Goal: Task Accomplishment & Management: Manage account settings

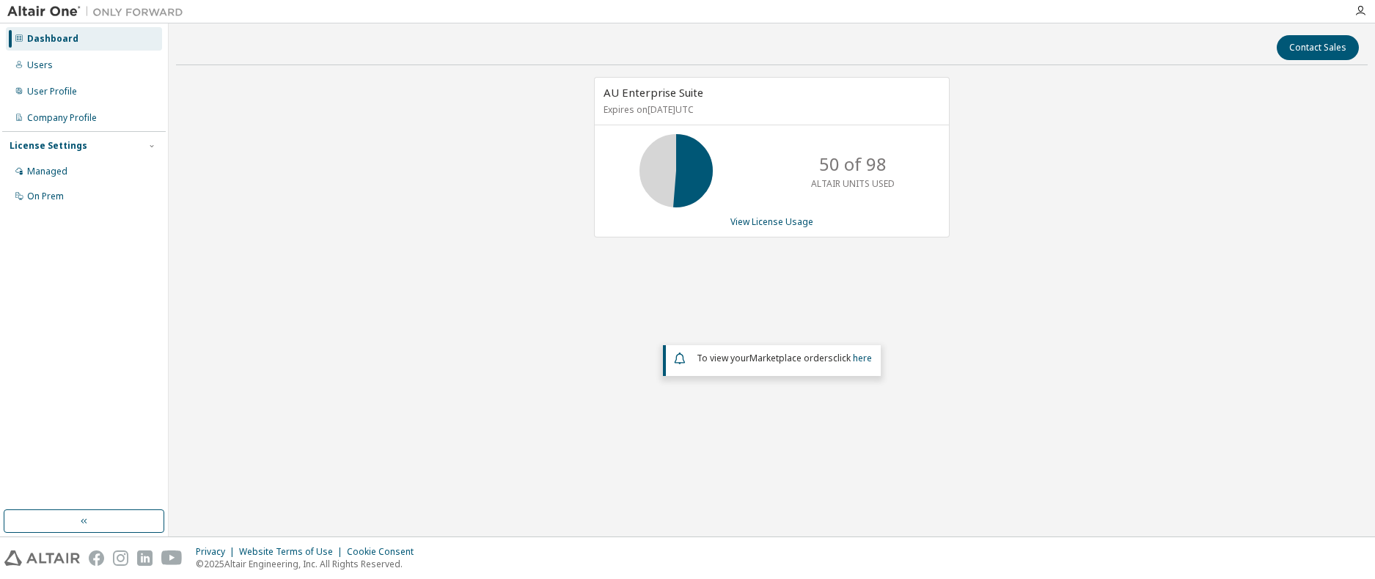
click at [43, 37] on div "Dashboard" at bounding box center [52, 39] width 51 height 12
click at [772, 220] on link "View License Usage" at bounding box center [771, 222] width 83 height 12
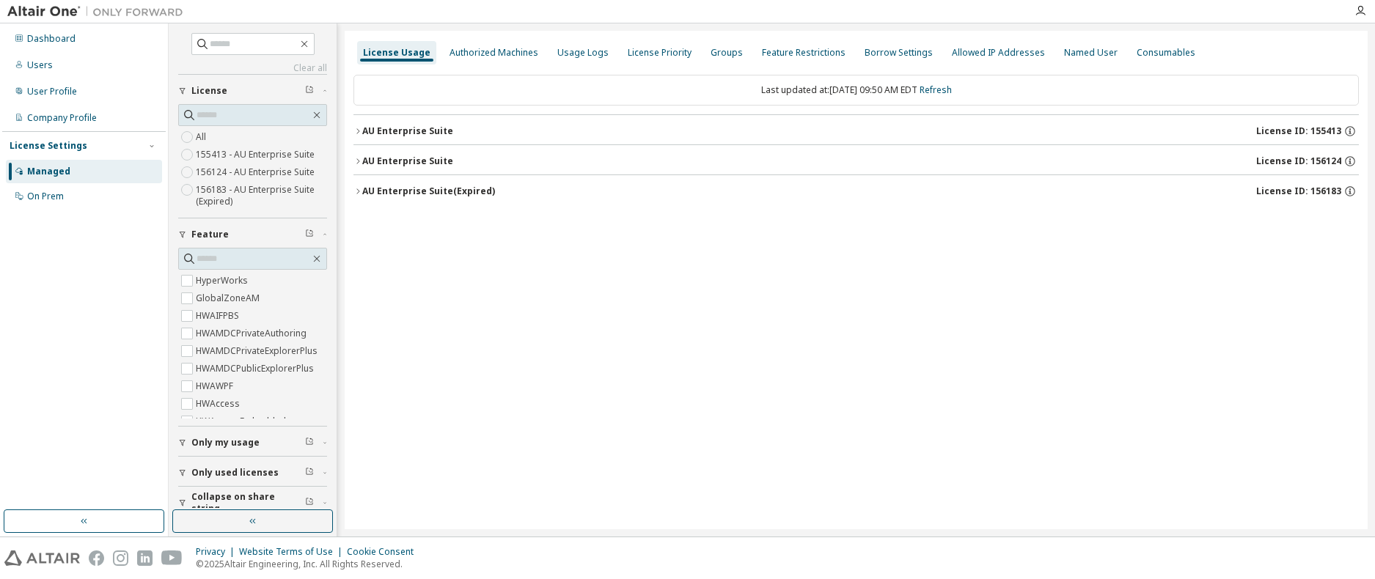
click at [397, 159] on div "AU Enterprise Suite" at bounding box center [407, 161] width 91 height 12
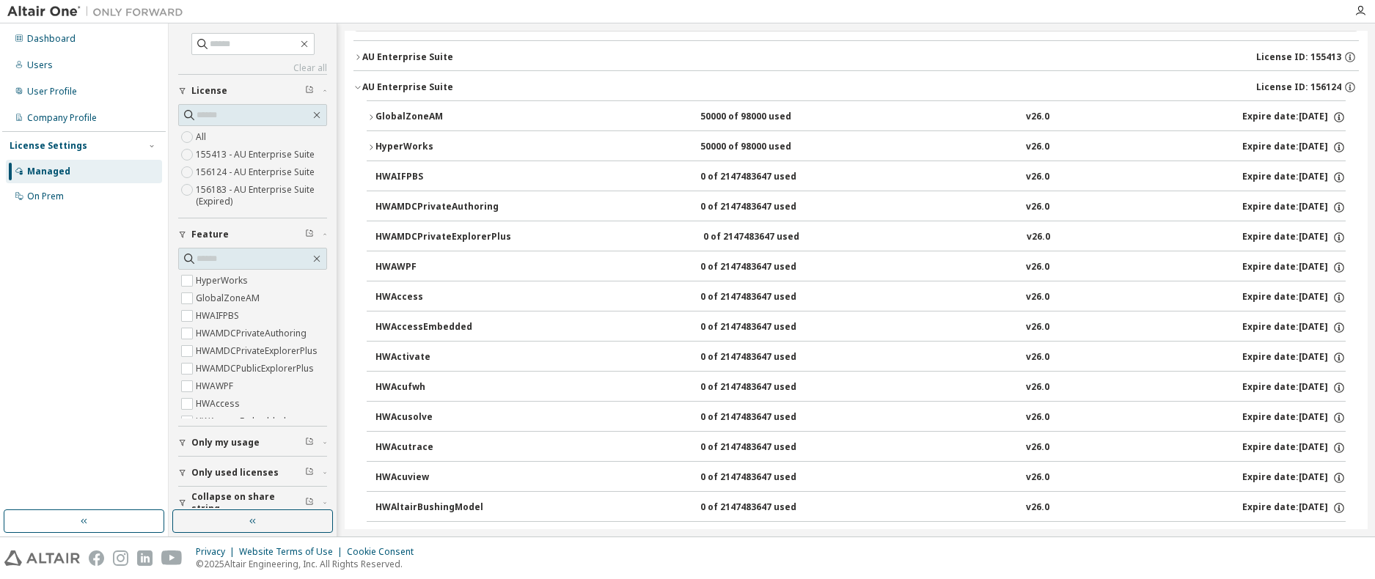
scroll to position [73, 0]
click at [397, 146] on div "HyperWorks" at bounding box center [441, 148] width 132 height 13
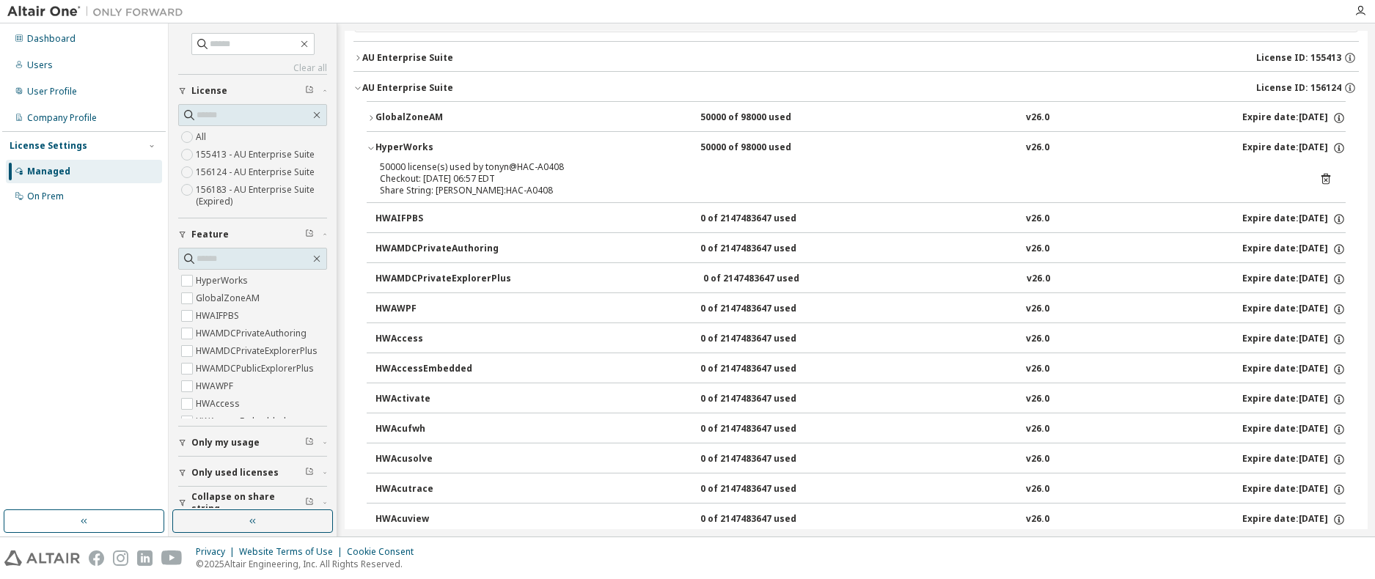
click at [375, 144] on icon "button" at bounding box center [371, 148] width 9 height 9
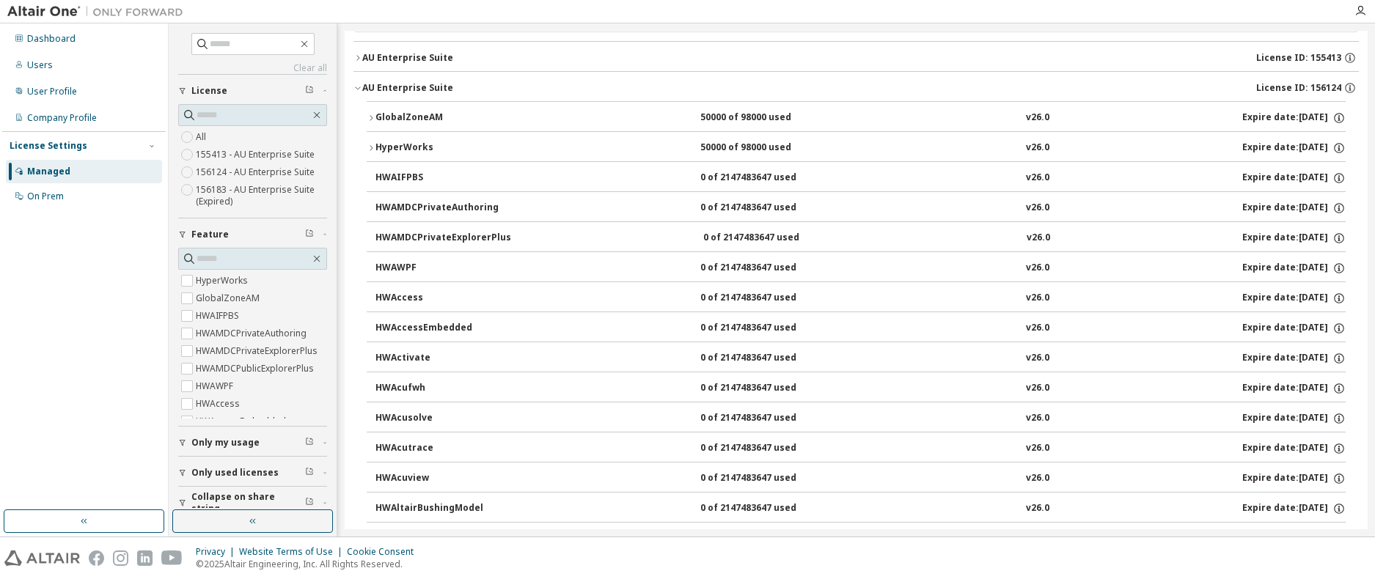
click at [411, 147] on div "HyperWorks" at bounding box center [441, 148] width 132 height 13
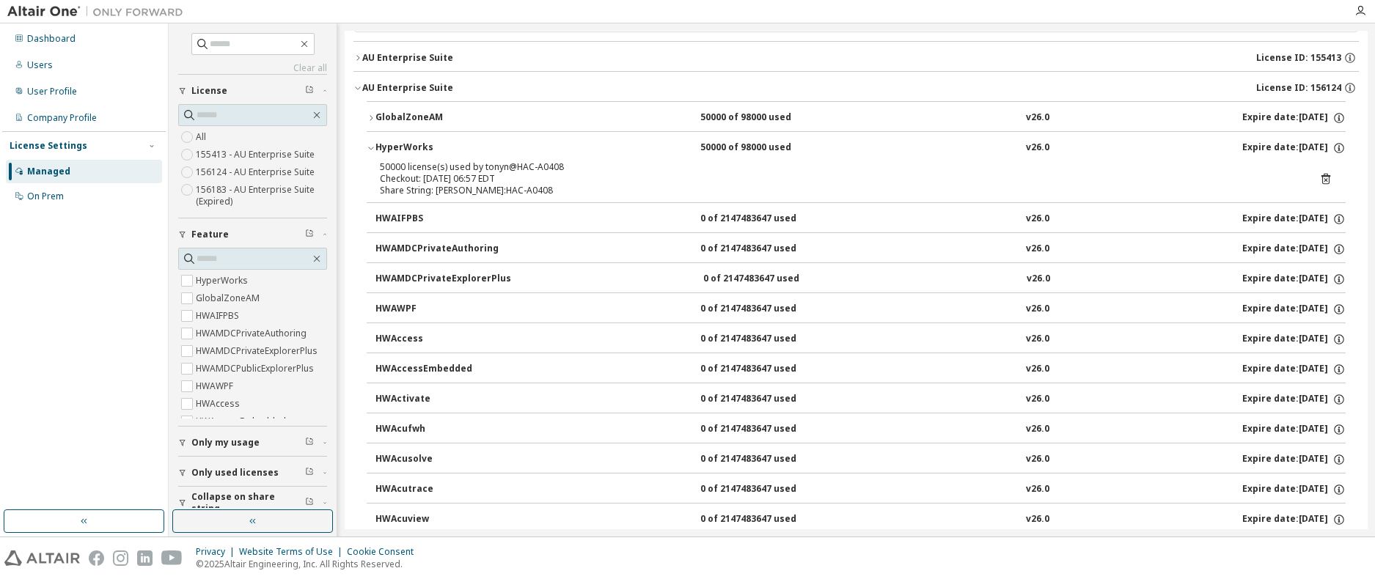
click at [434, 241] on button "HWAMDCPrivateAuthoring 0 of 2147483647 used v26.0 Expire date: [DATE]" at bounding box center [860, 249] width 970 height 32
click at [400, 112] on div "GlobalZoneAM" at bounding box center [441, 117] width 132 height 13
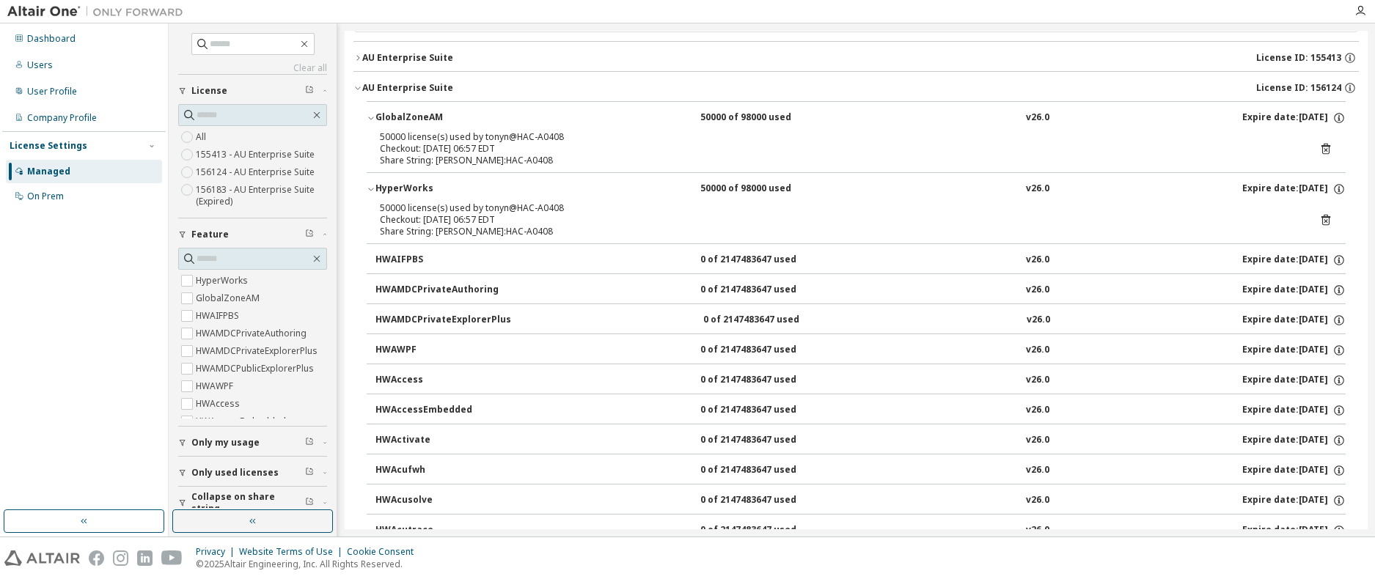
click at [359, 89] on icon "button" at bounding box center [357, 88] width 9 height 9
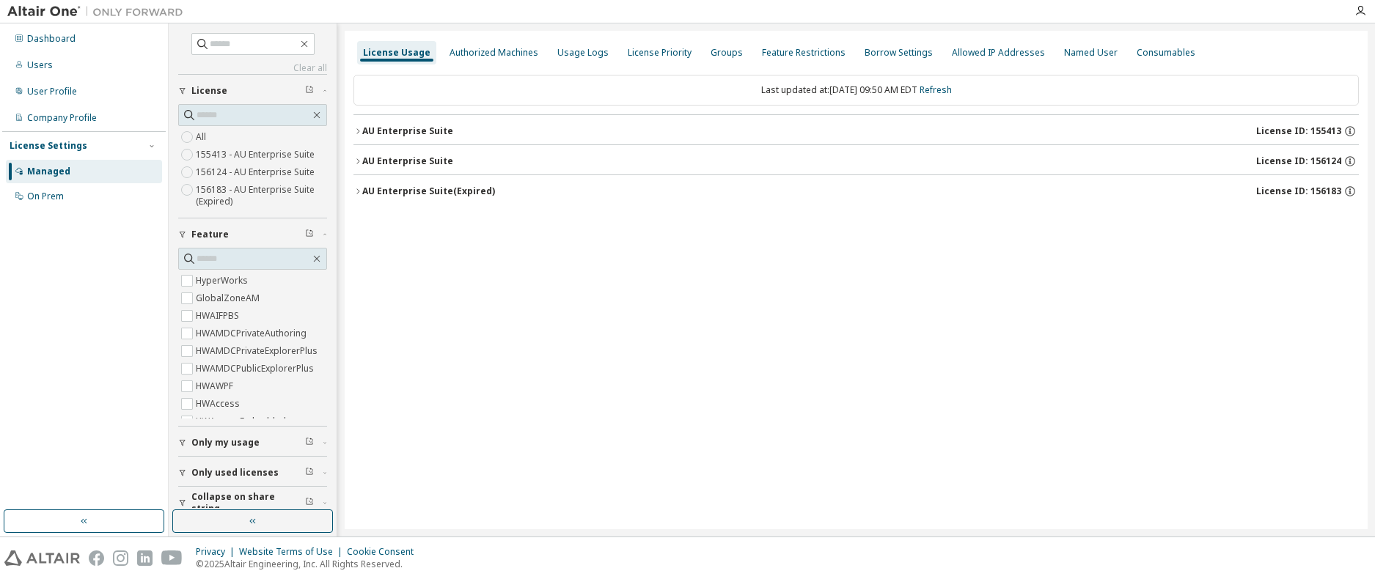
scroll to position [0, 0]
drag, startPoint x: 358, startPoint y: 130, endPoint x: 373, endPoint y: 137, distance: 16.4
click at [359, 130] on icon "button" at bounding box center [357, 131] width 9 height 9
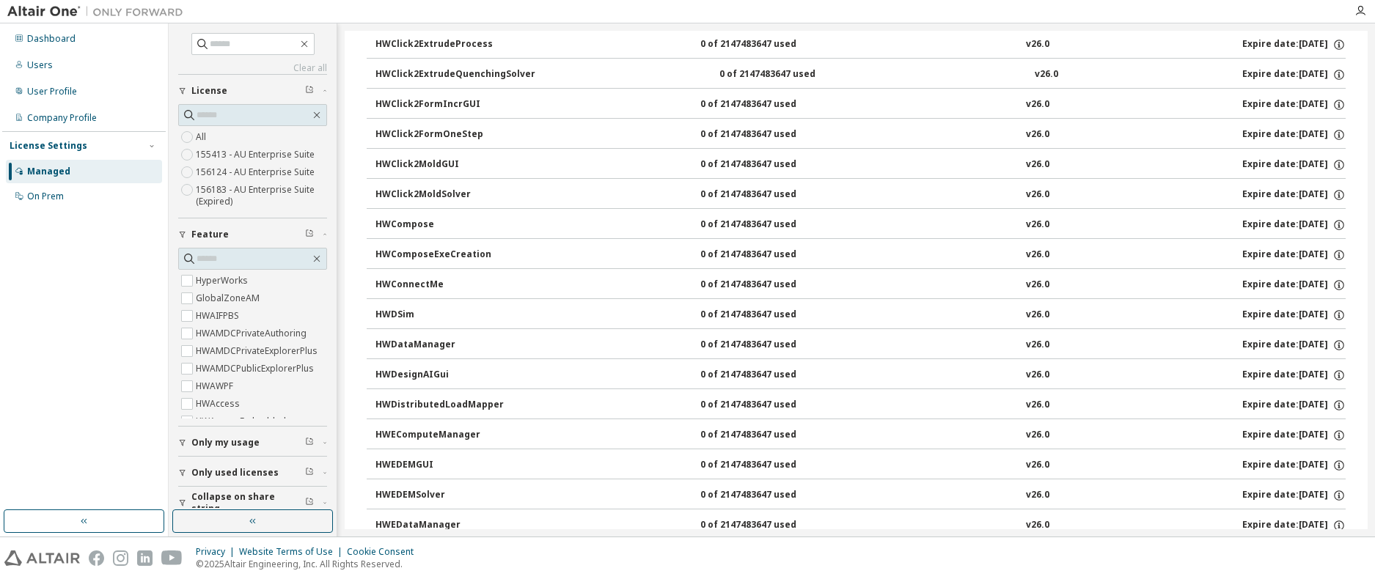
scroll to position [1100, 0]
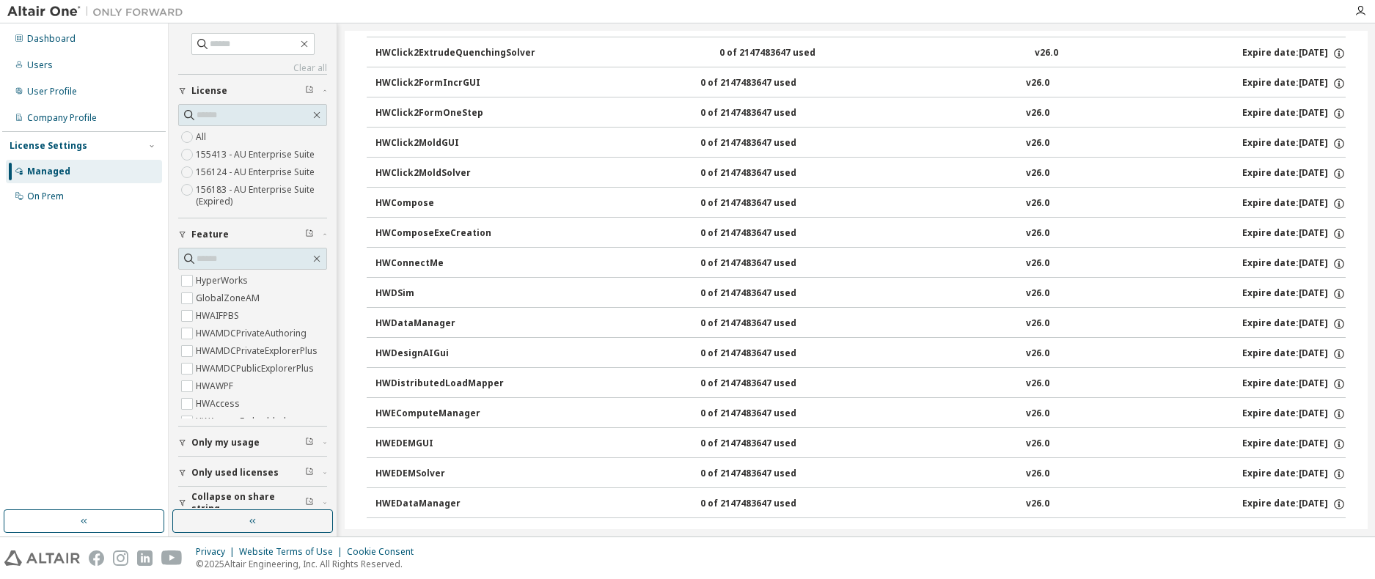
click at [109, 307] on div "Dashboard Users User Profile Company Profile License Settings Managed On Prem" at bounding box center [84, 267] width 164 height 483
click at [43, 88] on div "User Profile" at bounding box center [52, 92] width 50 height 12
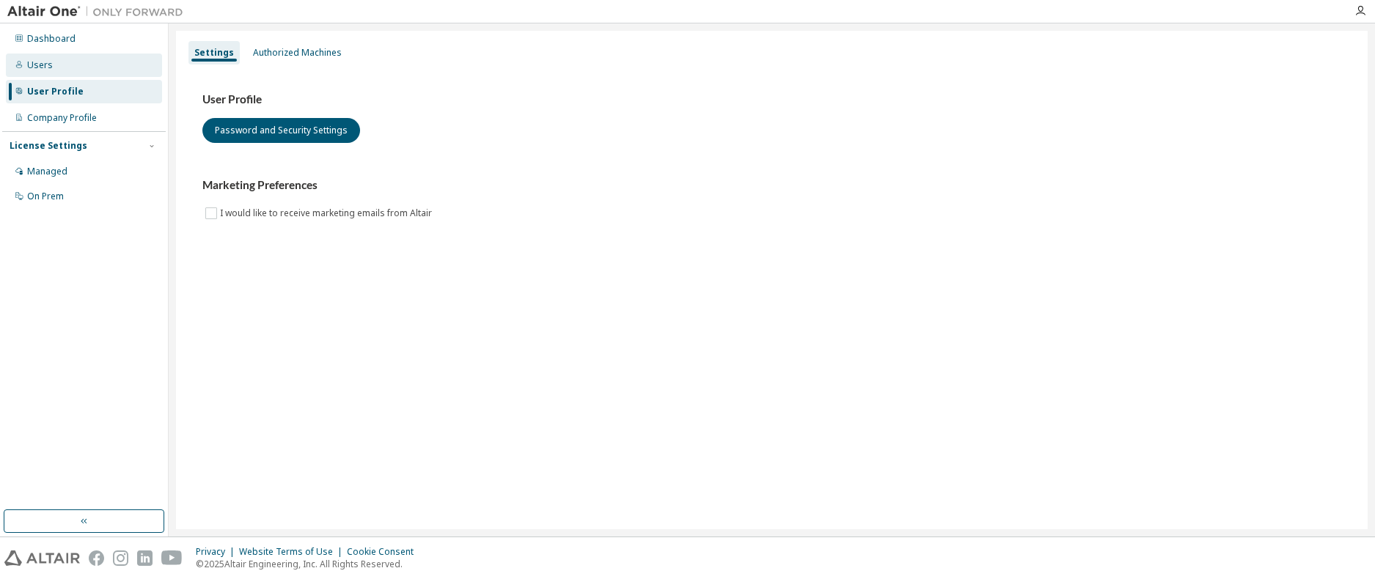
click at [53, 70] on div "Users" at bounding box center [84, 65] width 156 height 23
